Goal: Book appointment/travel/reservation

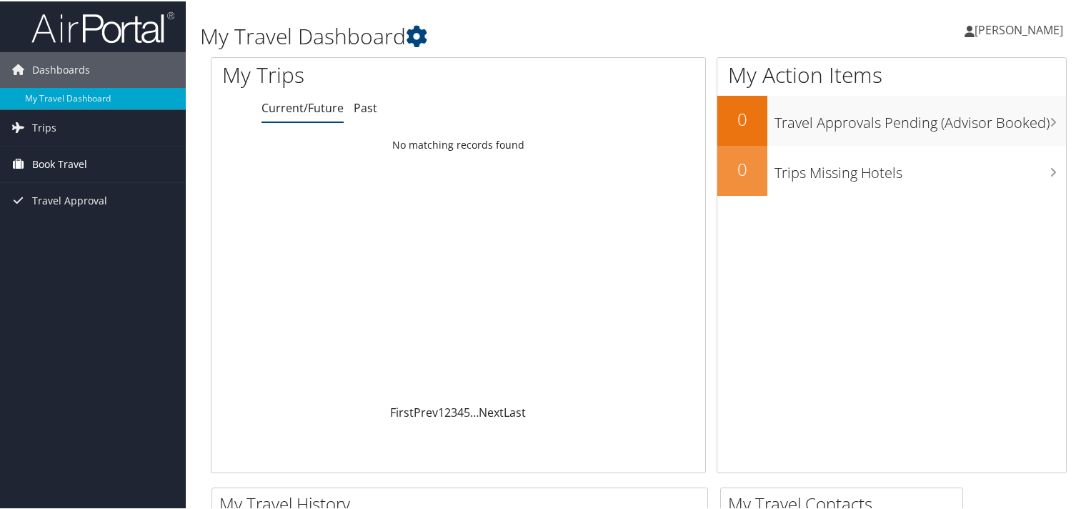
click at [67, 164] on span "Book Travel" at bounding box center [59, 163] width 55 height 36
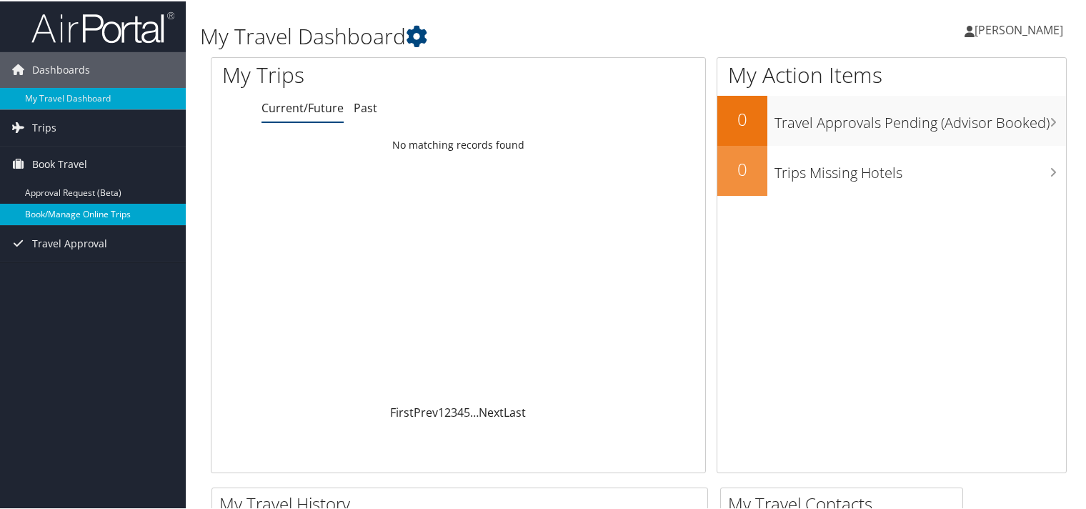
click at [70, 209] on link "Book/Manage Online Trips" at bounding box center [93, 212] width 186 height 21
